Goal: Find specific page/section: Find specific page/section

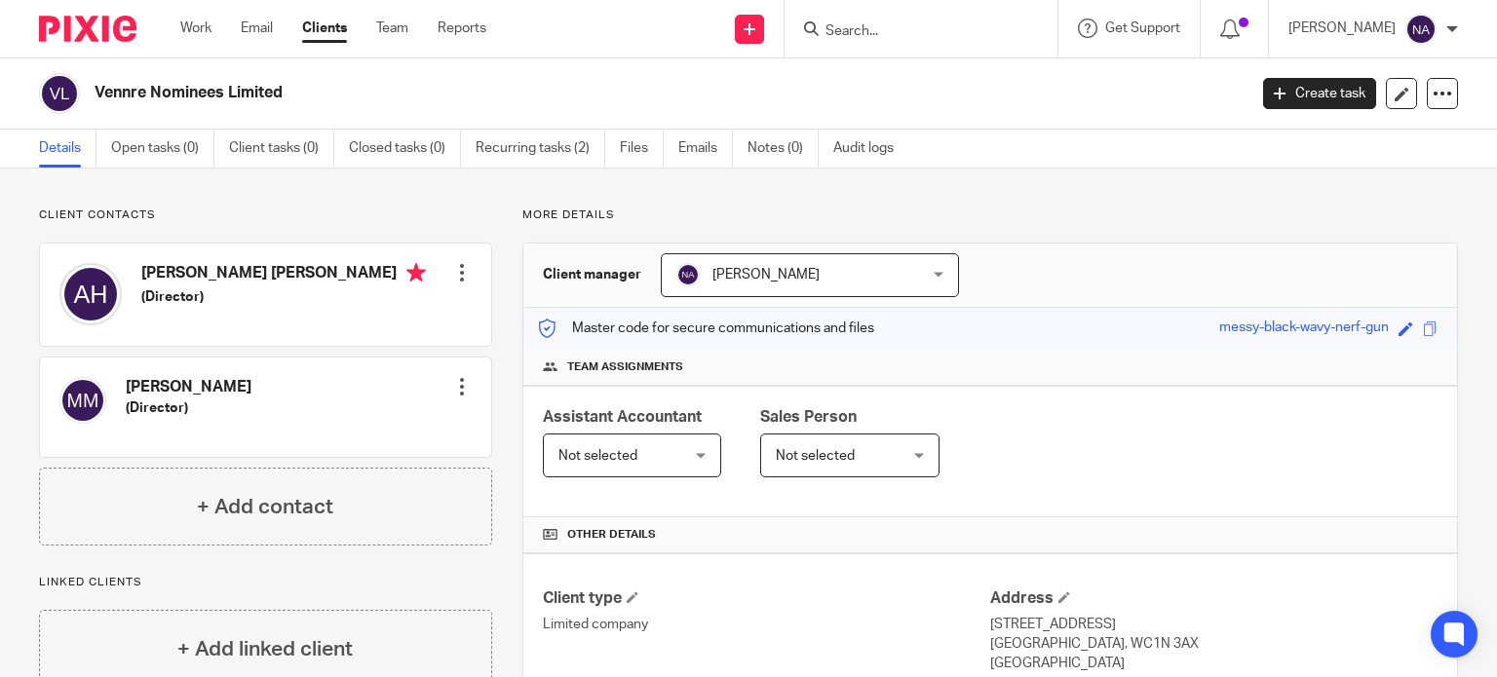
scroll to position [322, 0]
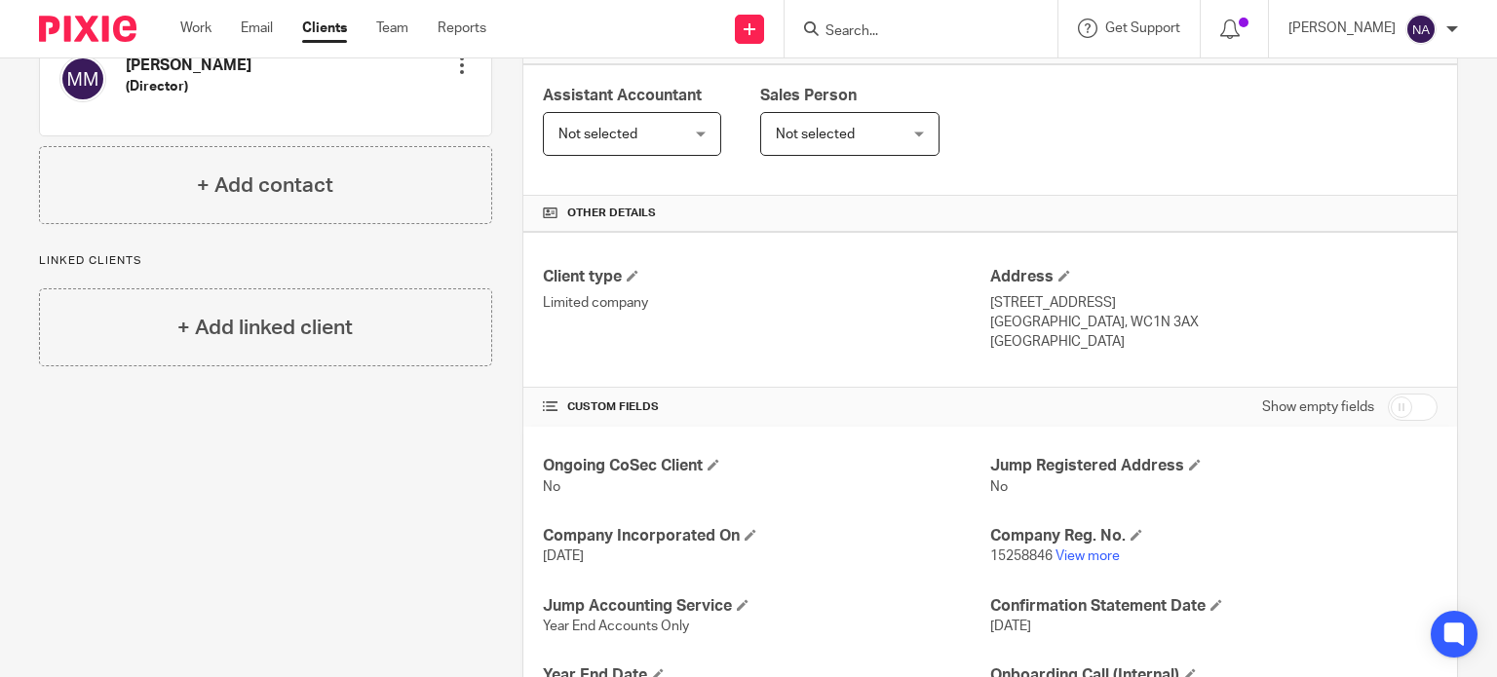
drag, startPoint x: 0, startPoint y: 0, endPoint x: 889, endPoint y: 35, distance: 889.5
click at [889, 35] on input "Search" at bounding box center [911, 32] width 175 height 18
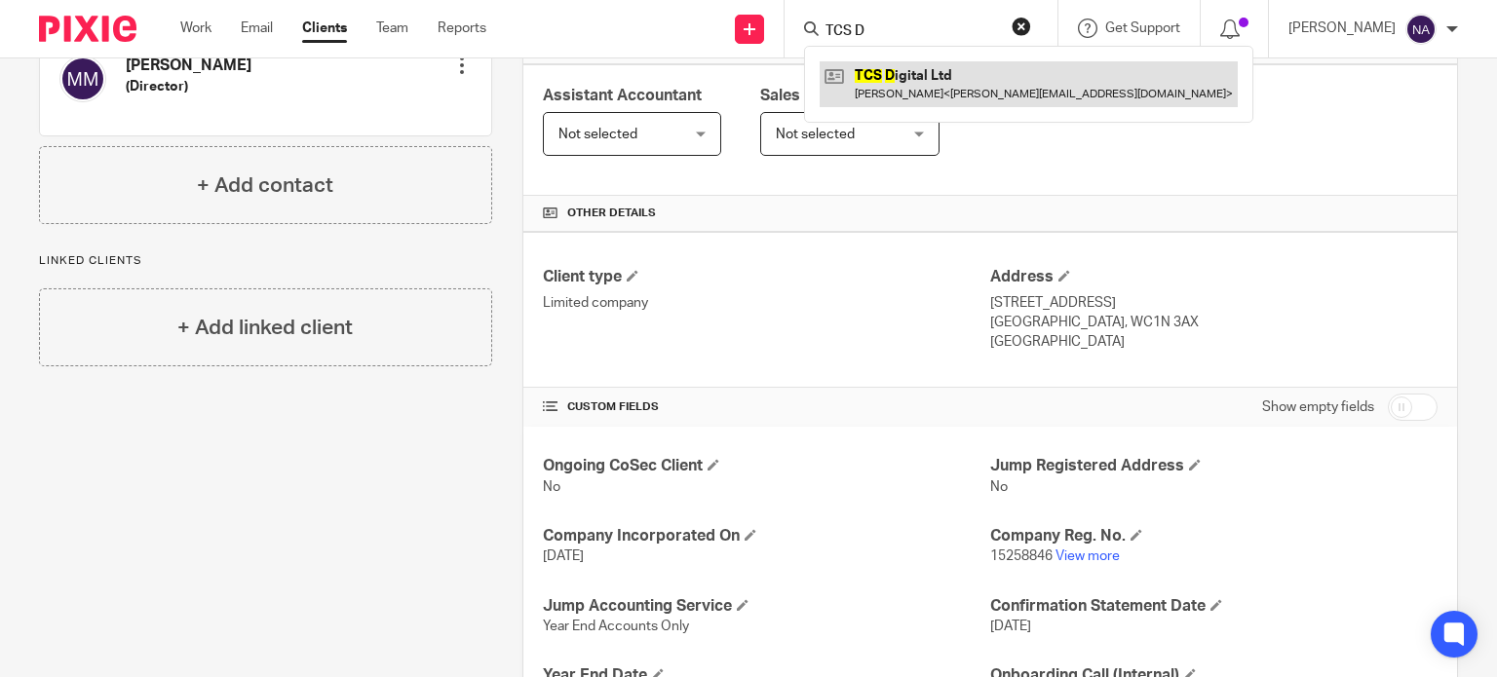
type input "TCS D"
click at [971, 80] on link at bounding box center [1029, 83] width 418 height 45
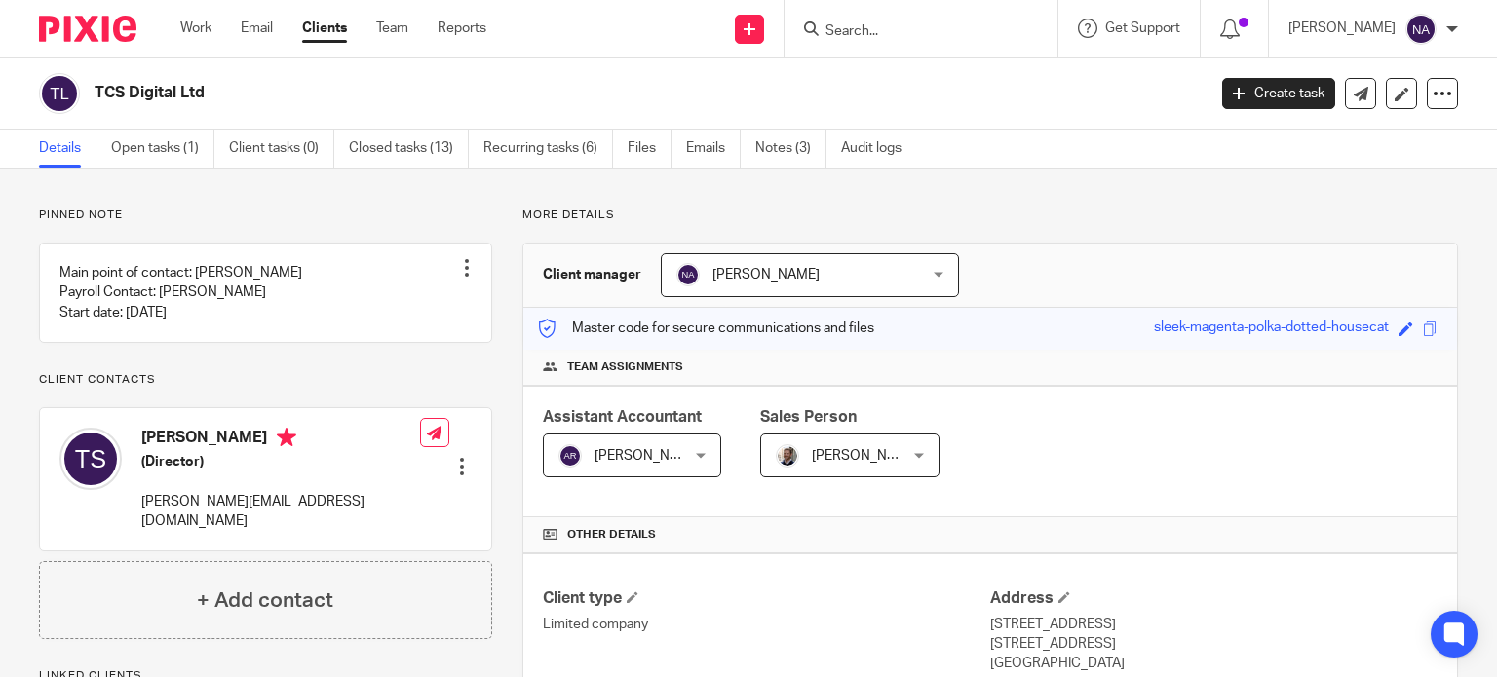
scroll to position [608, 0]
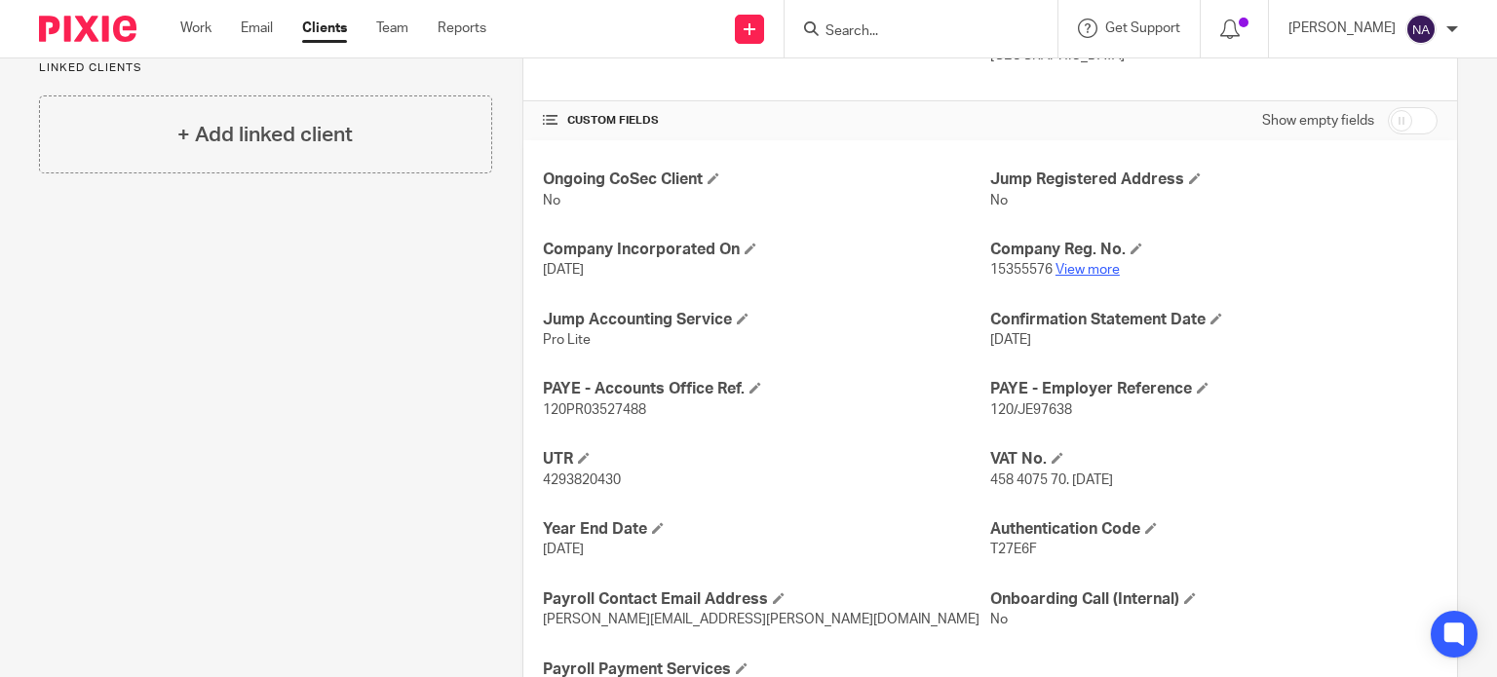
click at [1060, 266] on link "View more" at bounding box center [1087, 270] width 64 height 14
